Goal: Find specific fact: Find specific fact

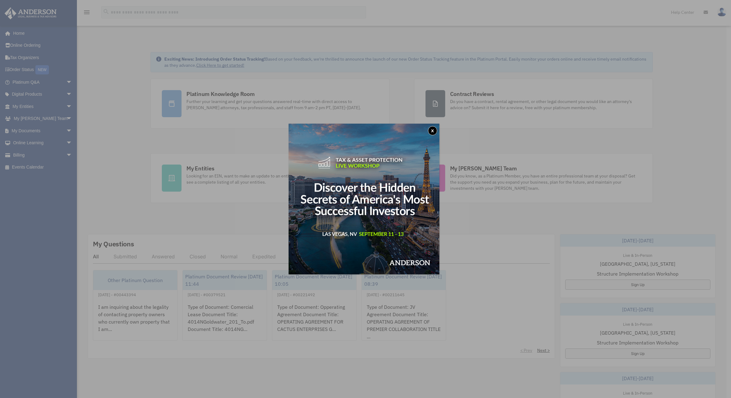
click at [430, 131] on button "x" at bounding box center [432, 130] width 9 height 9
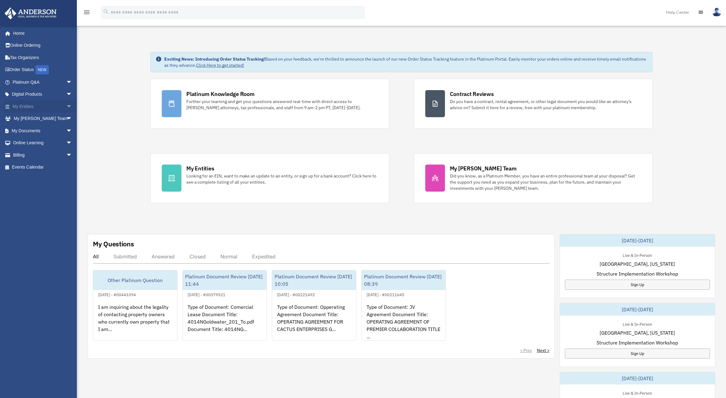
click at [66, 105] on span "arrow_drop_down" at bounding box center [72, 106] width 12 height 13
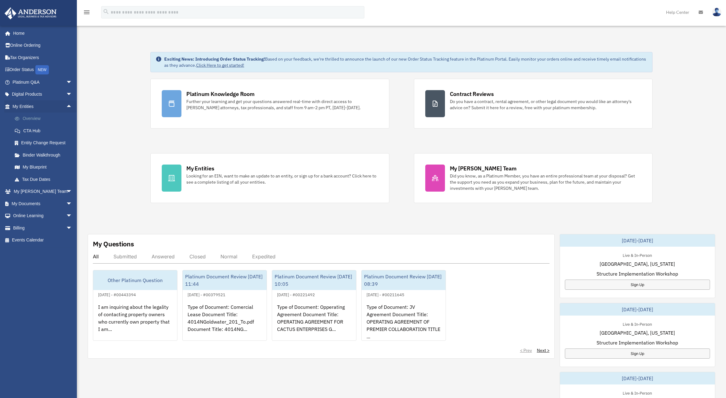
click at [36, 121] on link "Overview" at bounding box center [45, 119] width 73 height 12
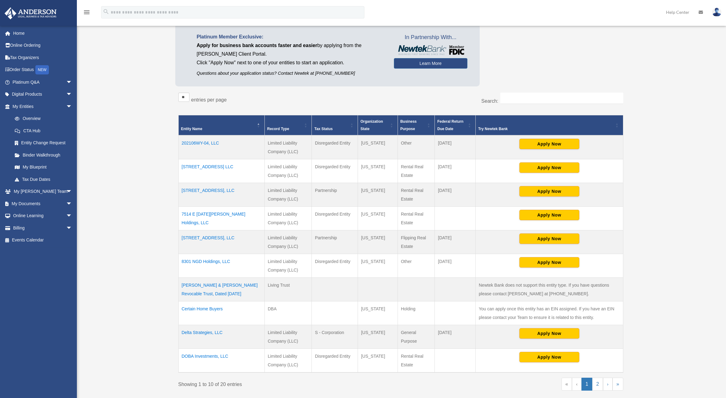
scroll to position [57, 0]
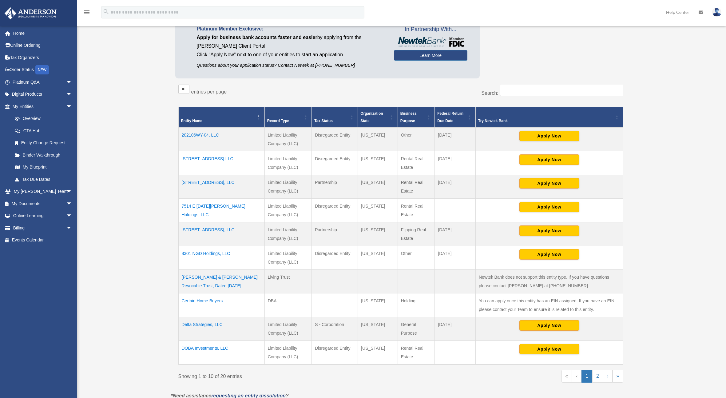
click at [220, 349] on td "DOBA Investments, LLC" at bounding box center [221, 353] width 86 height 24
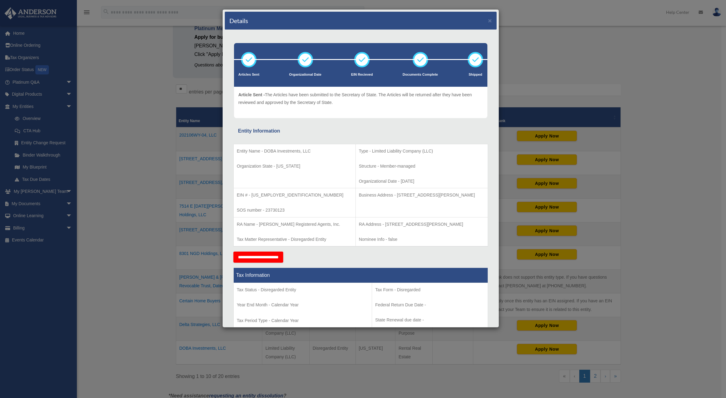
click at [378, 196] on p "Business Address - 3225 McLeod Dr, Suite 100, Las Vegas, NV 89121" at bounding box center [422, 195] width 126 height 8
drag, startPoint x: 377, startPoint y: 195, endPoint x: 480, endPoint y: 195, distance: 103.3
click at [480, 195] on td "Business Address - 3225 McLeod Dr, Suite 100, Las Vegas, NV 89121" at bounding box center [421, 202] width 132 height 29
copy p "3225 McLeod Dr, Suite 100, Las Vegas, NV 89121"
